Goal: Use online tool/utility: Use online tool/utility

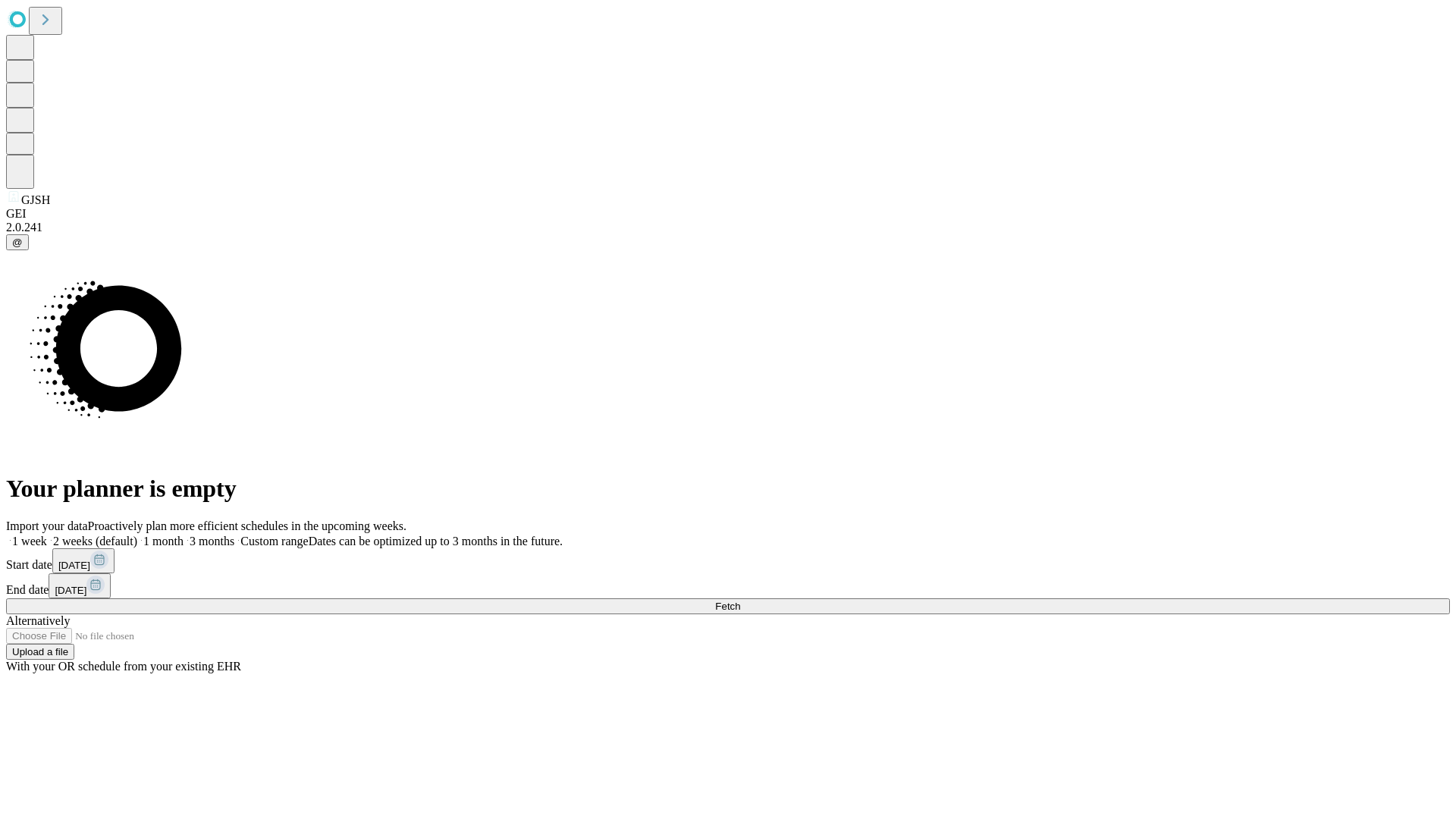
click at [183, 535] on label "1 month" at bounding box center [160, 541] width 47 height 13
click at [740, 600] on span "Fetch" at bounding box center [727, 605] width 25 height 12
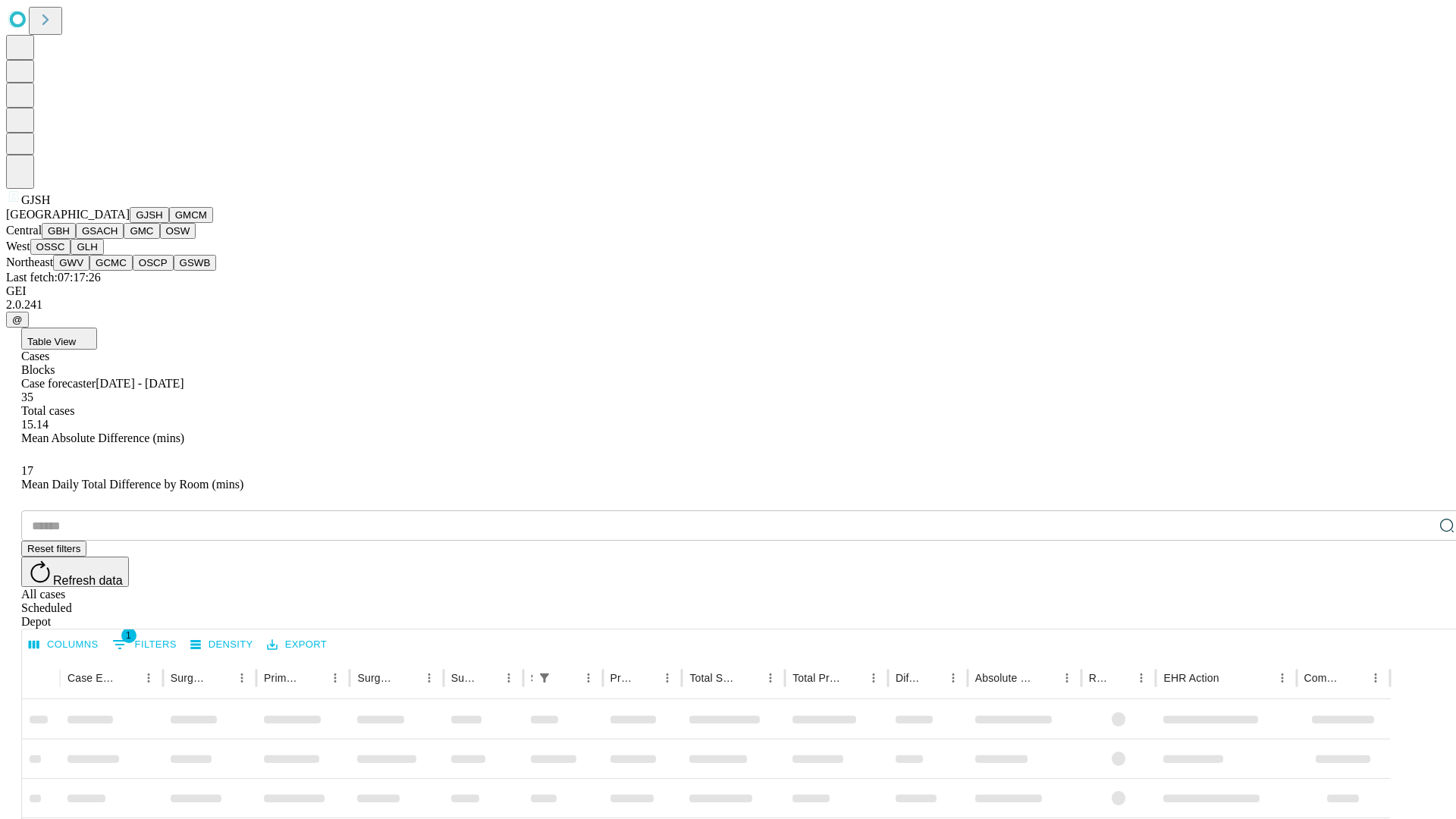
click at [169, 223] on button "GMCM" at bounding box center [190, 215] width 44 height 16
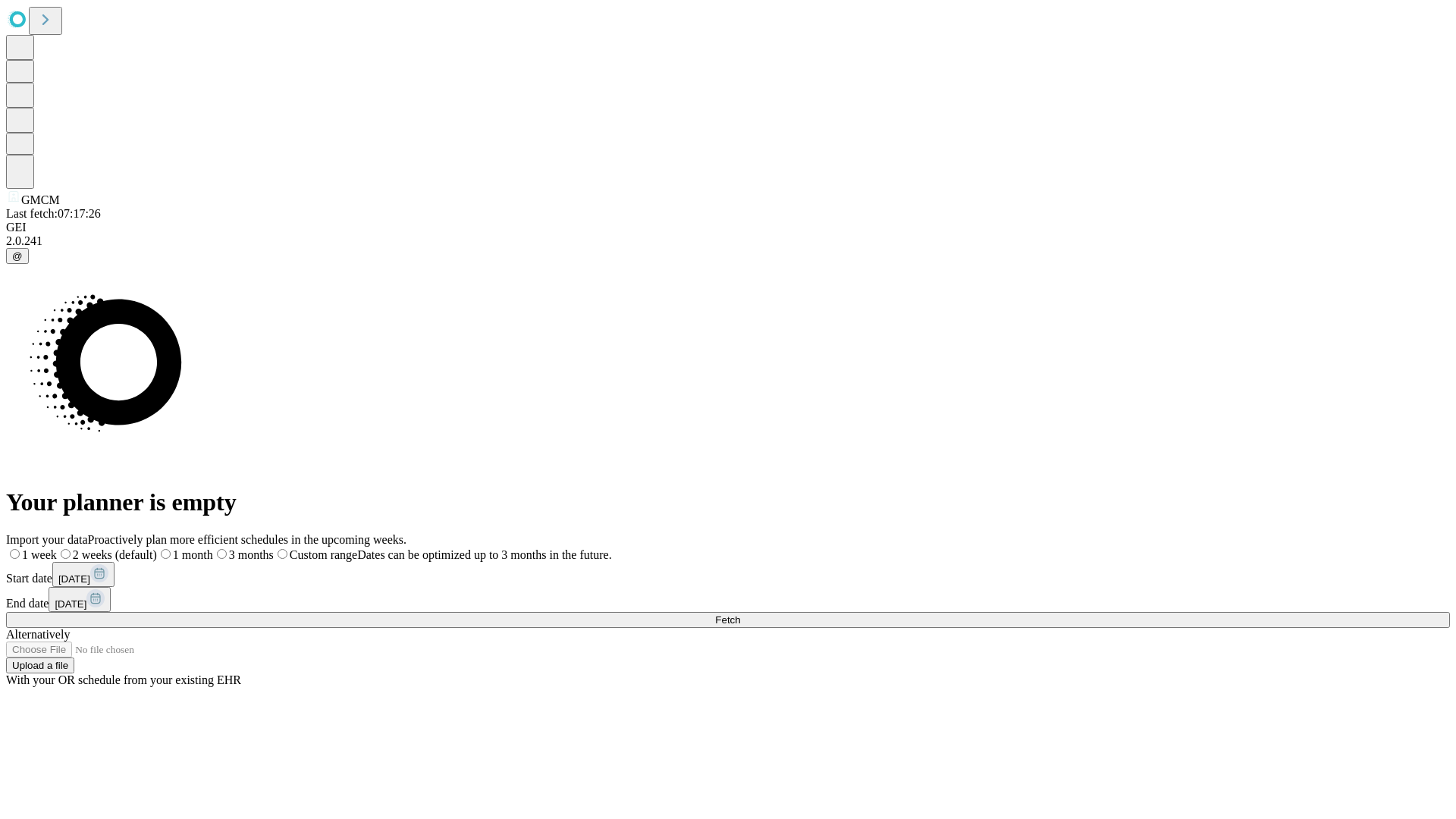
click at [213, 548] on label "1 month" at bounding box center [184, 554] width 56 height 13
click at [740, 614] on span "Fetch" at bounding box center [727, 620] width 25 height 12
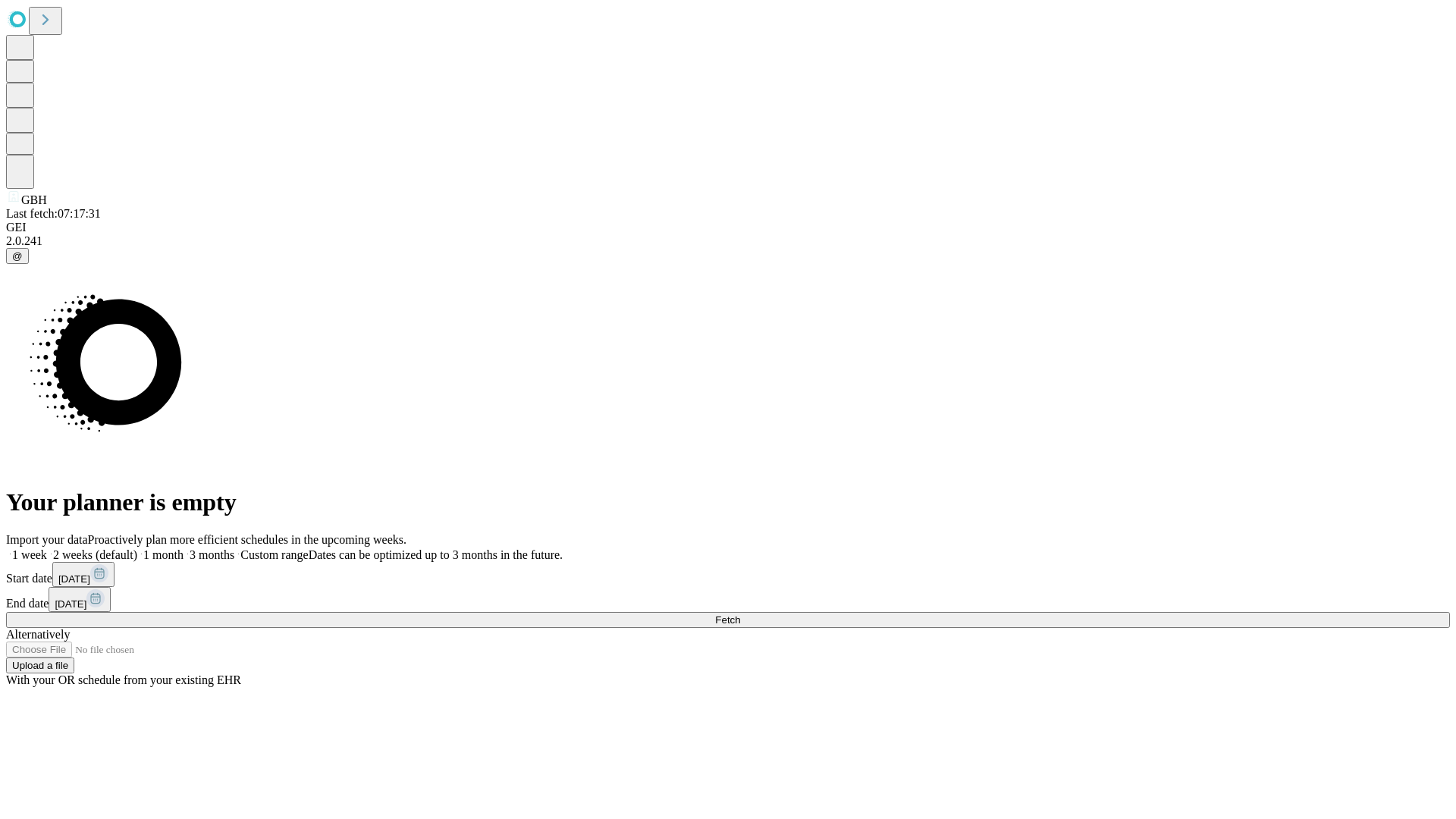
click at [183, 548] on label "1 month" at bounding box center [160, 554] width 47 height 13
click at [740, 614] on span "Fetch" at bounding box center [727, 620] width 25 height 12
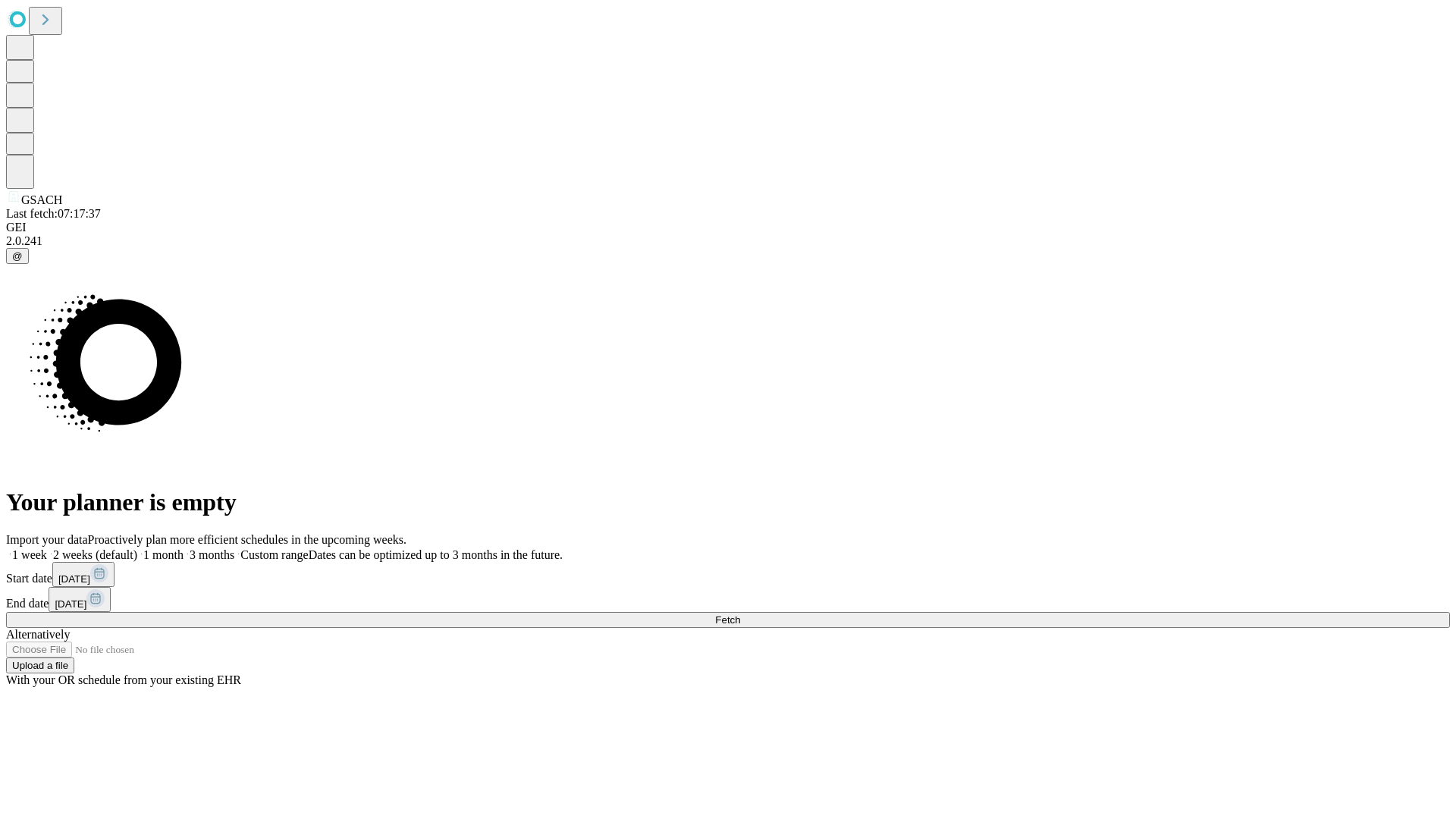
click at [183, 548] on label "1 month" at bounding box center [160, 554] width 47 height 13
click at [740, 614] on span "Fetch" at bounding box center [727, 620] width 25 height 12
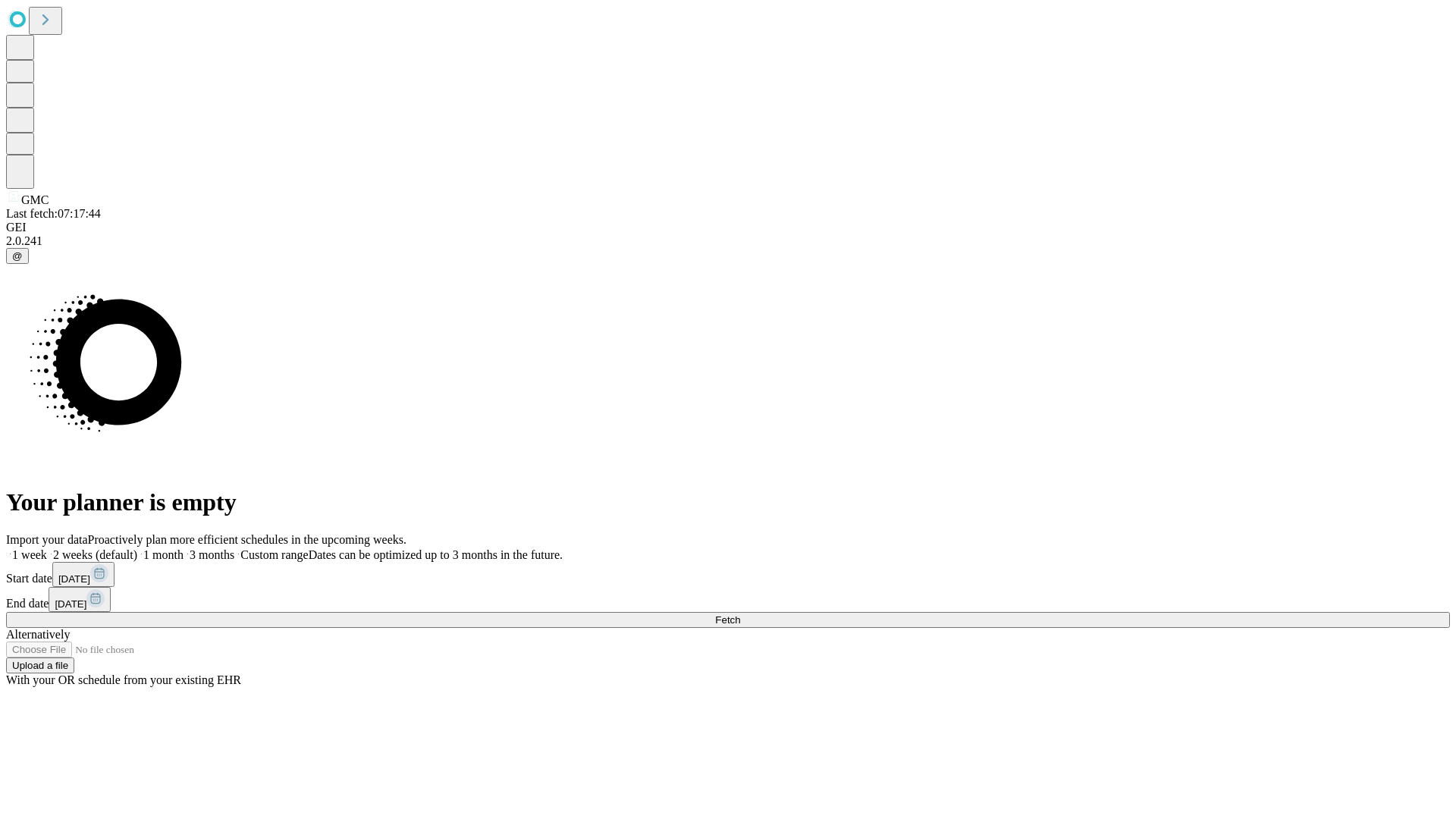
click at [183, 548] on label "1 month" at bounding box center [160, 554] width 47 height 13
click at [740, 614] on span "Fetch" at bounding box center [727, 620] width 25 height 12
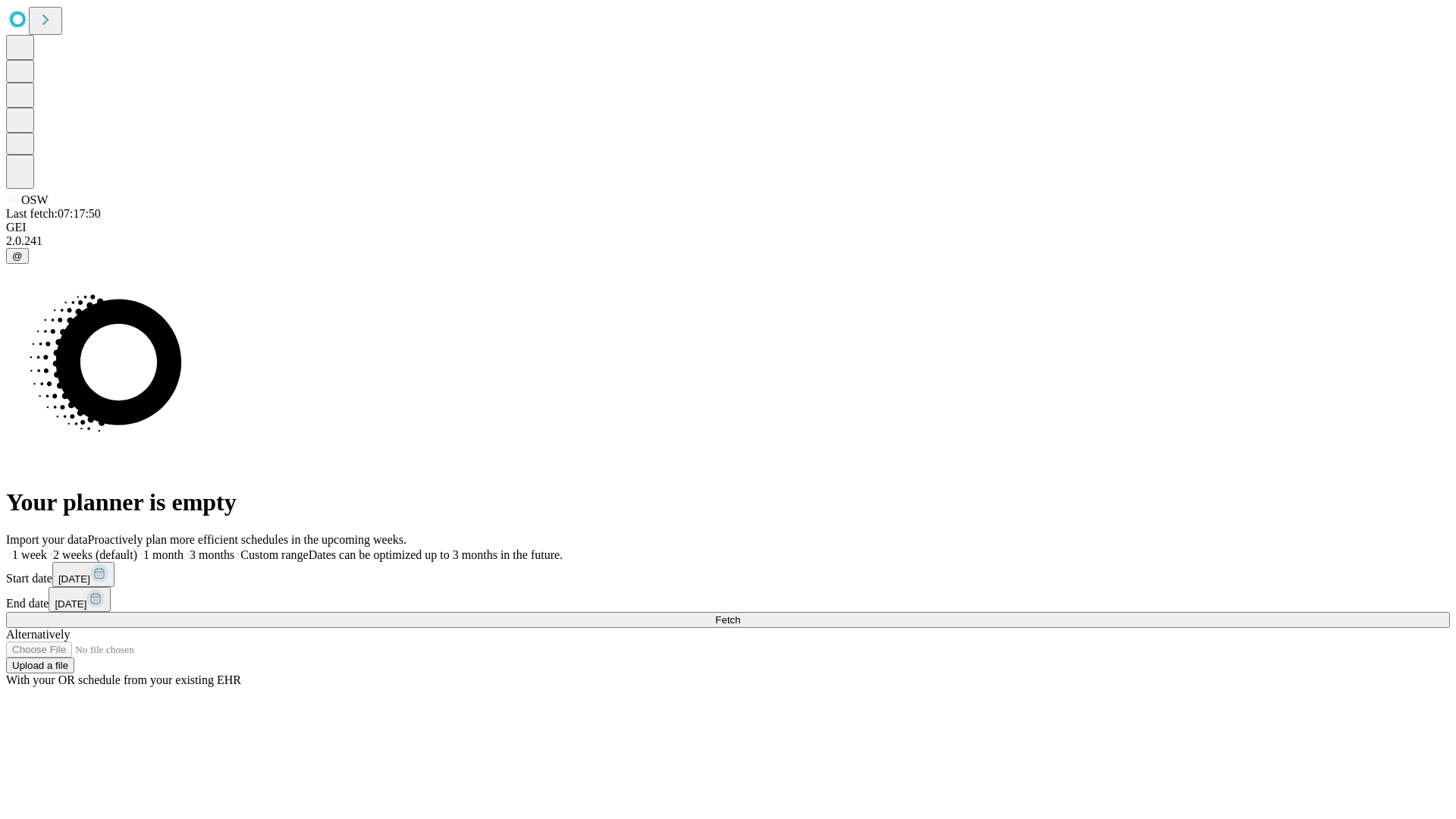
click at [183, 548] on label "1 month" at bounding box center [160, 554] width 47 height 13
click at [740, 614] on span "Fetch" at bounding box center [727, 620] width 25 height 12
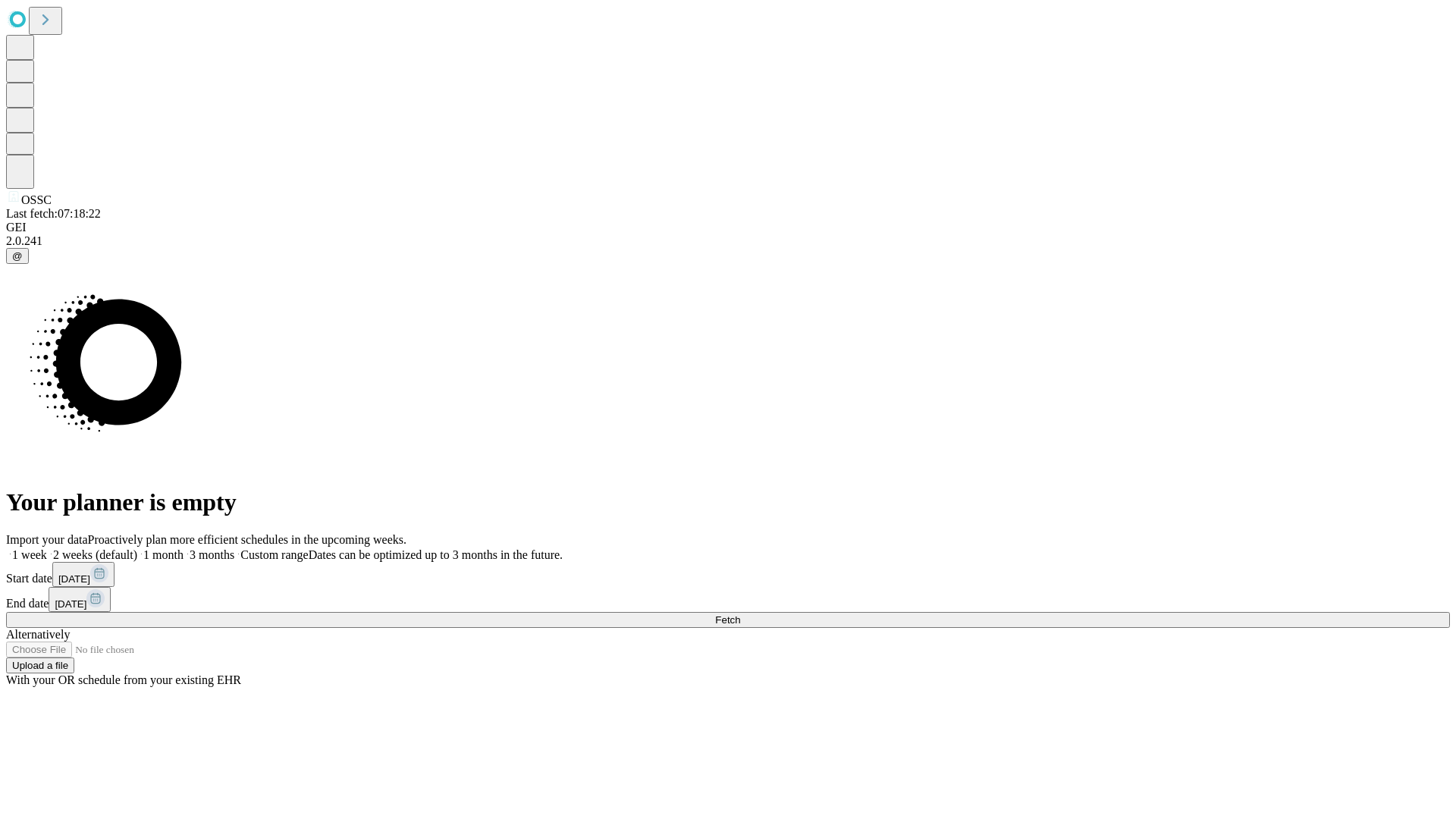
click at [183, 548] on label "1 month" at bounding box center [160, 554] width 47 height 13
click at [740, 614] on span "Fetch" at bounding box center [727, 620] width 25 height 12
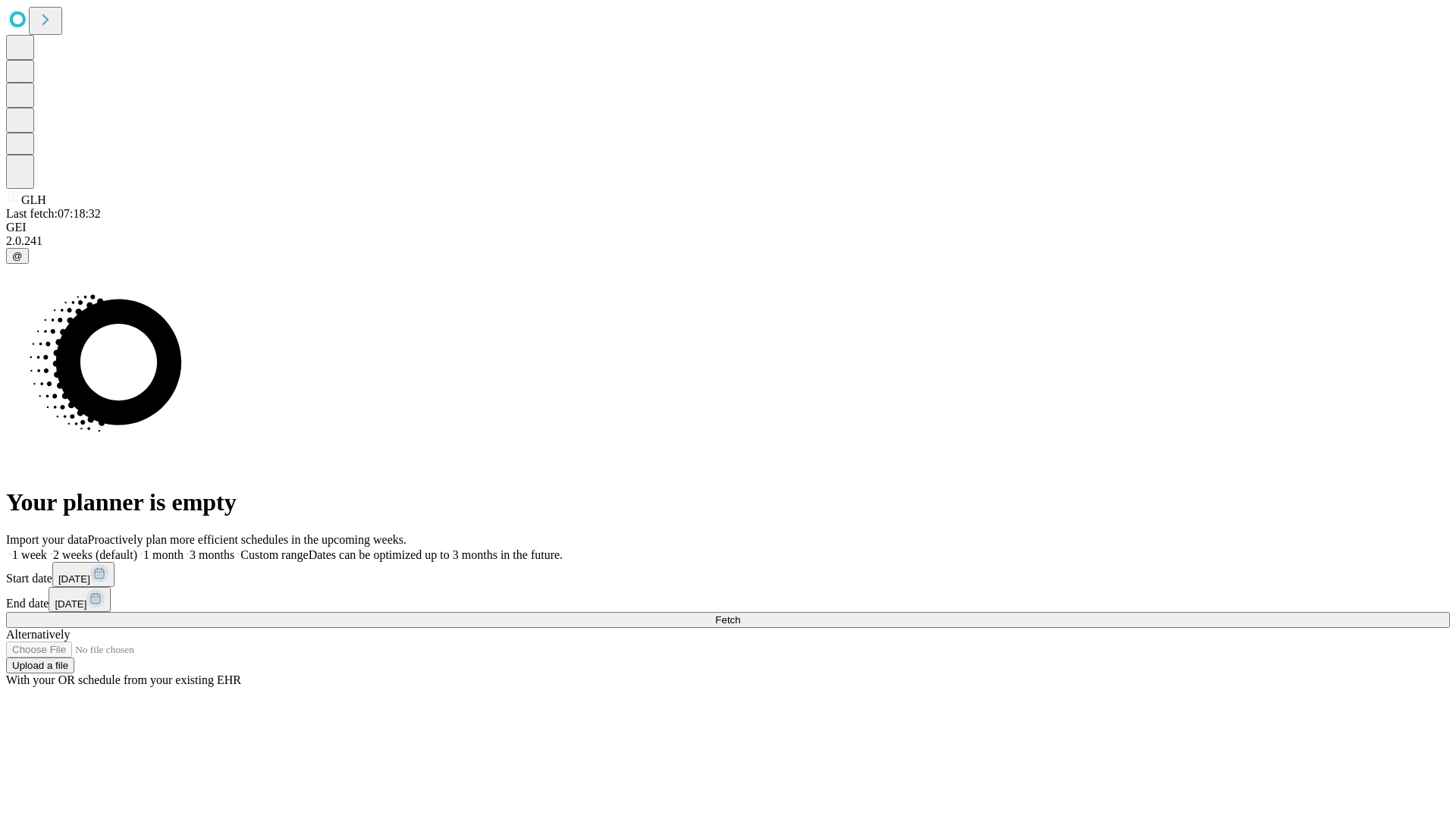
click at [183, 548] on label "1 month" at bounding box center [160, 554] width 47 height 13
click at [740, 614] on span "Fetch" at bounding box center [727, 620] width 25 height 12
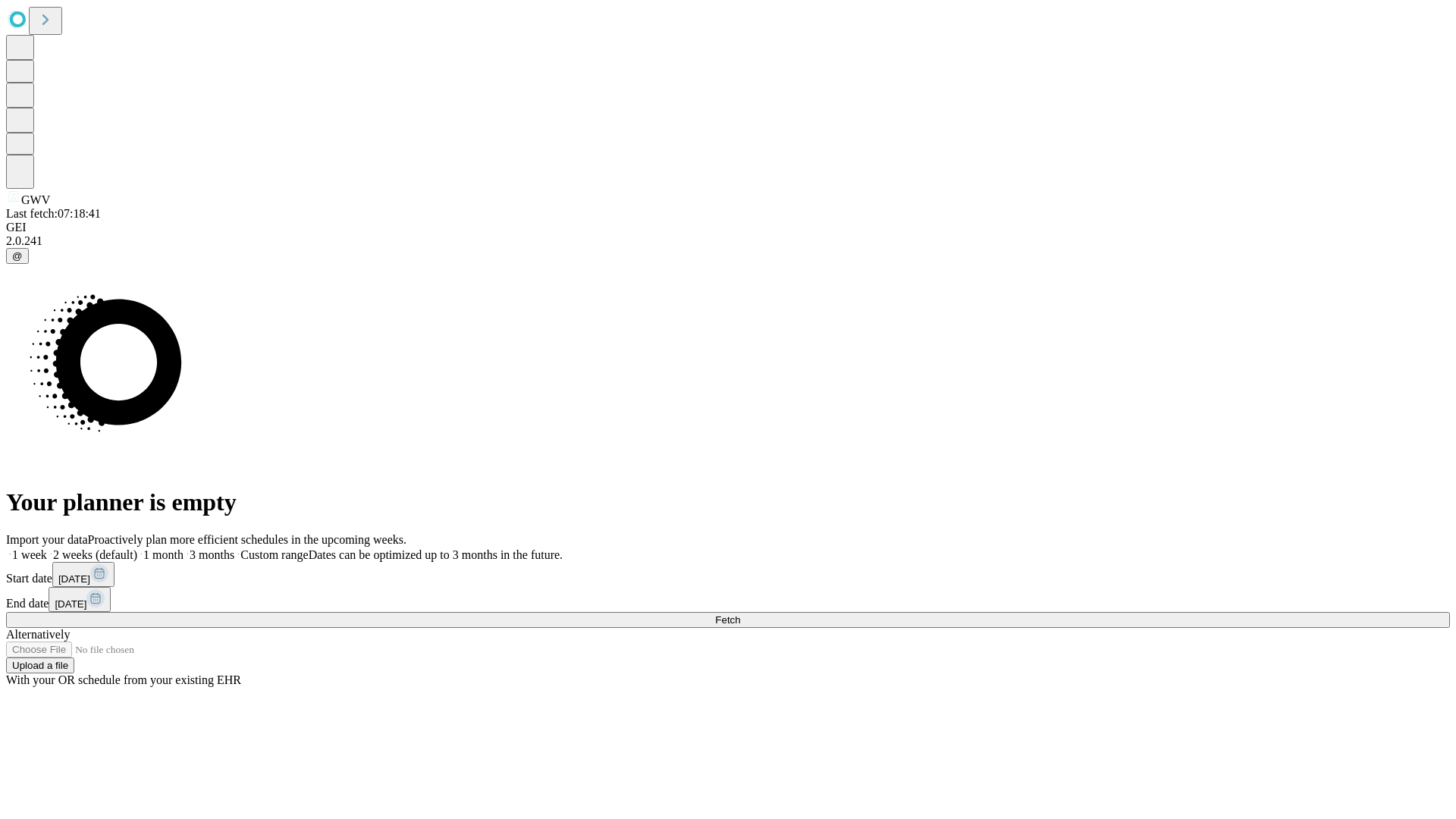
click at [183, 548] on label "1 month" at bounding box center [160, 554] width 47 height 13
click at [740, 614] on span "Fetch" at bounding box center [727, 620] width 25 height 12
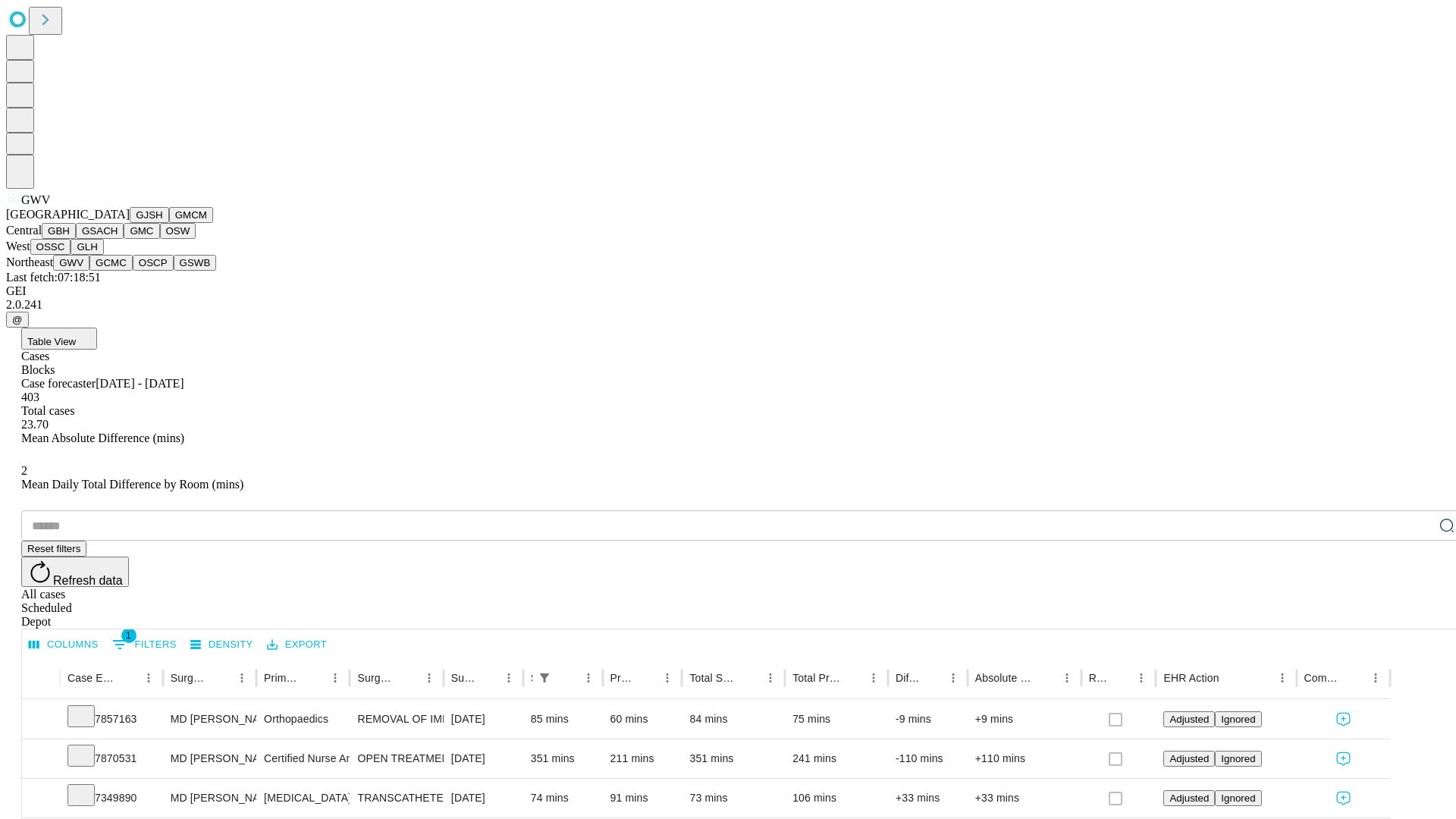
click at [117, 271] on button "GCMC" at bounding box center [111, 263] width 43 height 16
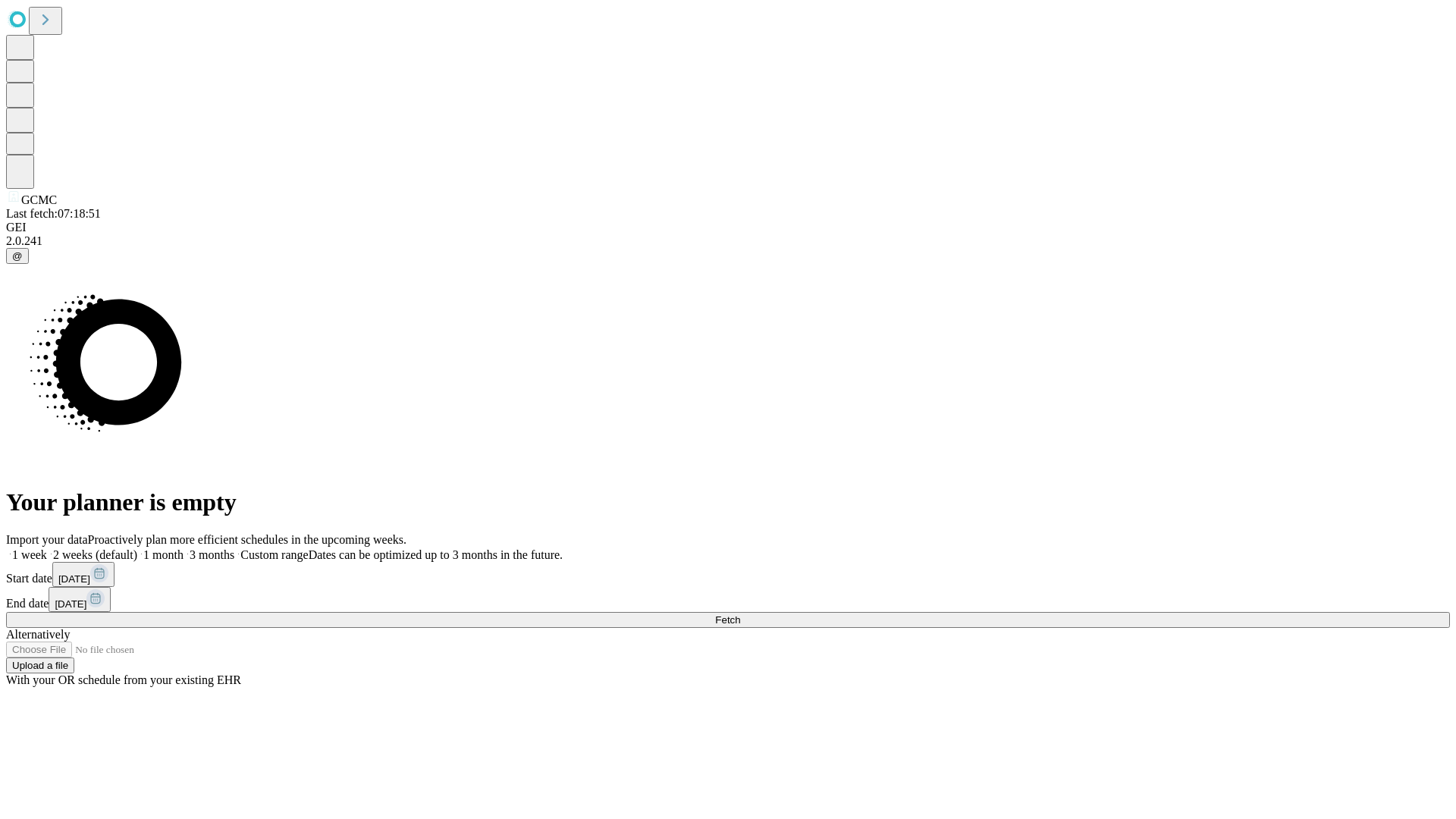
click at [183, 548] on label "1 month" at bounding box center [160, 554] width 47 height 13
click at [740, 614] on span "Fetch" at bounding box center [727, 620] width 25 height 12
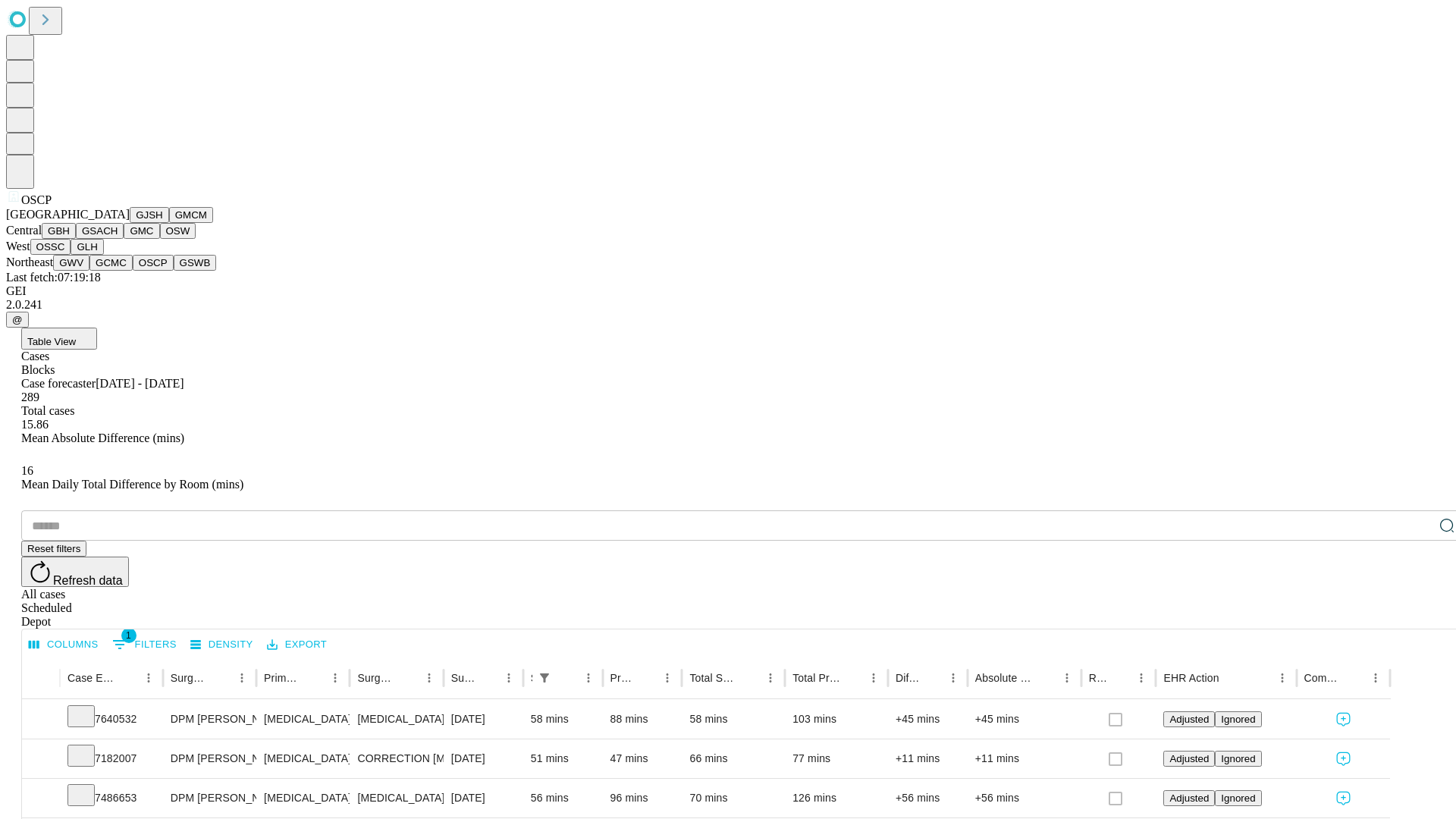
click at [174, 271] on button "GSWB" at bounding box center [195, 263] width 43 height 16
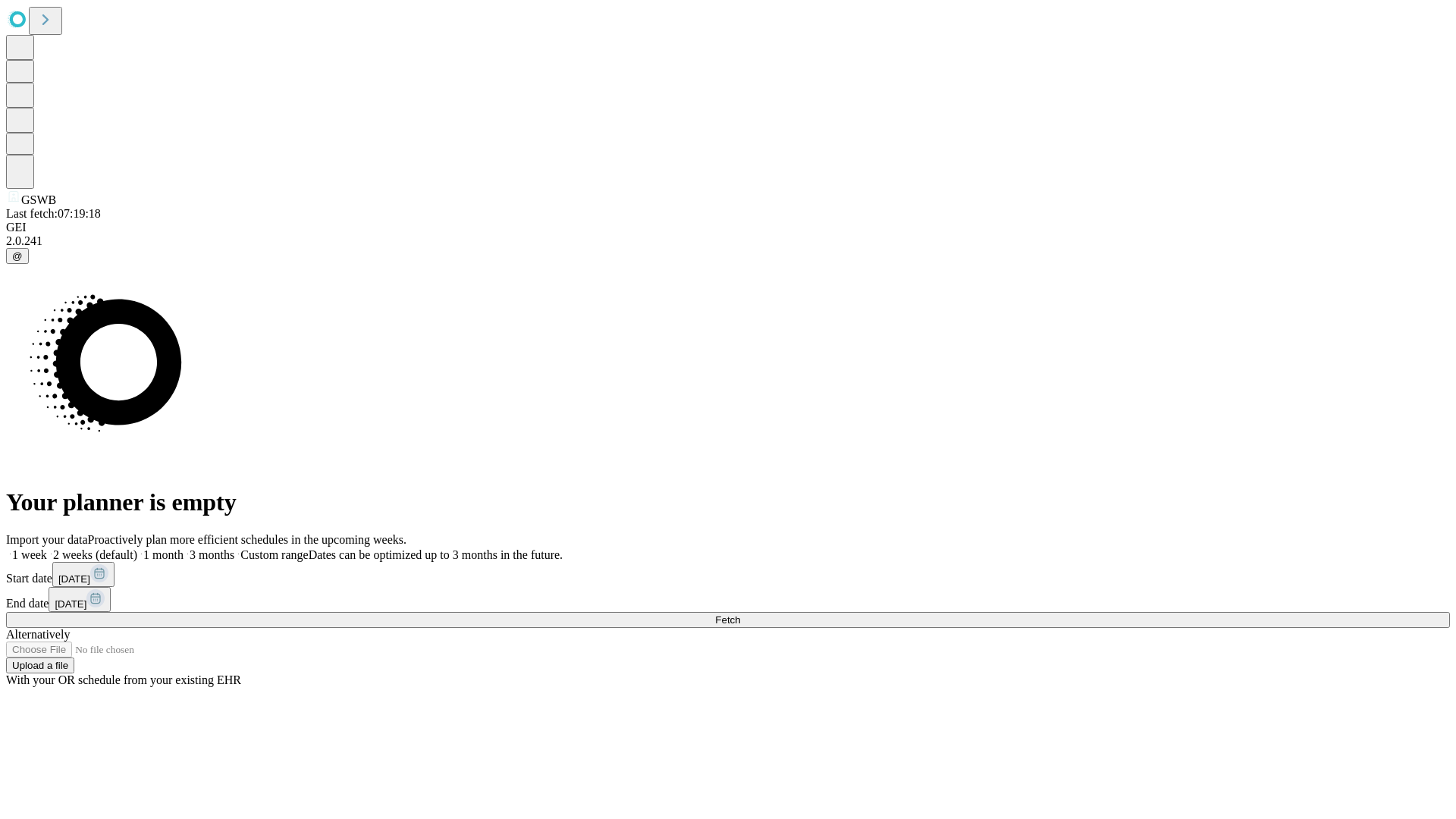
click at [183, 548] on label "1 month" at bounding box center [160, 554] width 47 height 13
click at [740, 614] on span "Fetch" at bounding box center [727, 620] width 25 height 12
